Goal: Navigation & Orientation: Find specific page/section

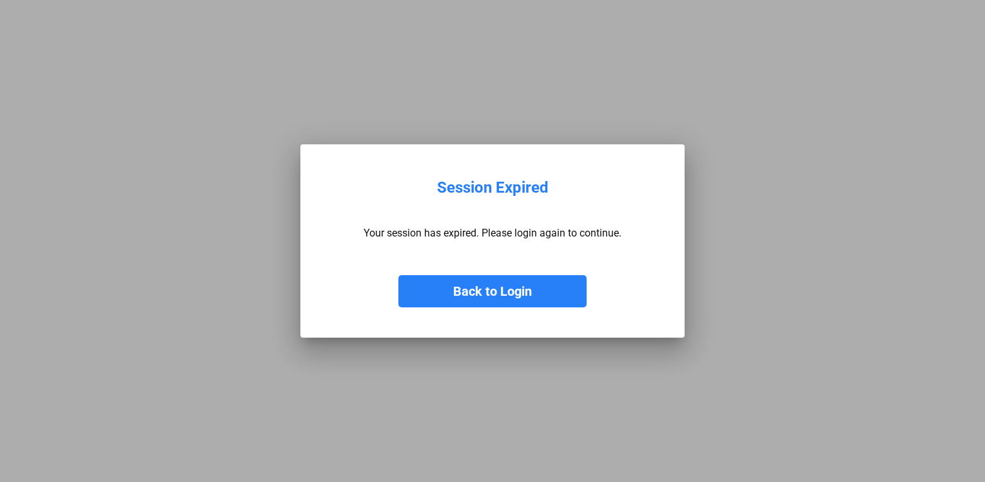
click at [531, 298] on button "Back to Login" at bounding box center [492, 291] width 188 height 32
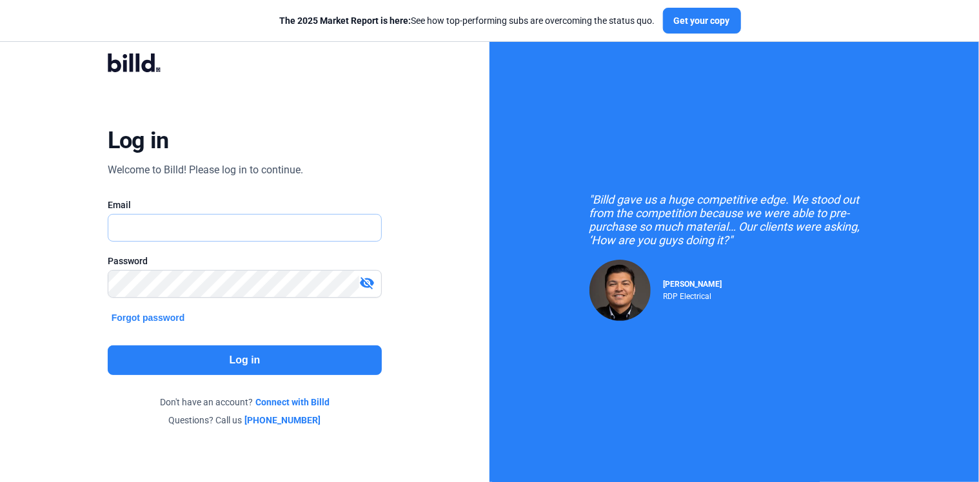
type input "[PERSON_NAME][EMAIL_ADDRESS][PERSON_NAME][DOMAIN_NAME]"
click at [178, 352] on button "Log in" at bounding box center [245, 361] width 275 height 30
